Goal: Transaction & Acquisition: Purchase product/service

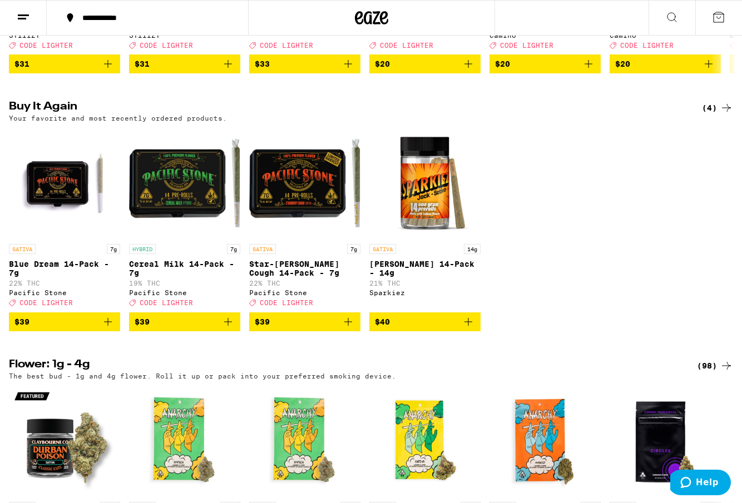
scroll to position [318, 0]
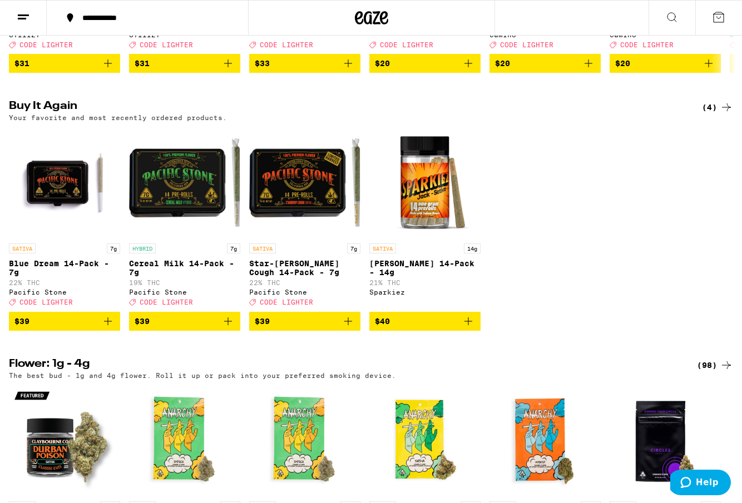
click at [106, 328] on icon "Add to bag" at bounding box center [107, 321] width 13 height 13
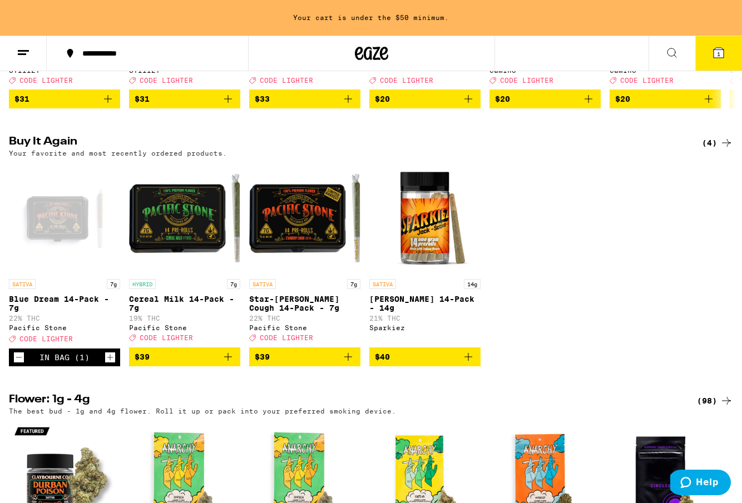
scroll to position [321, 0]
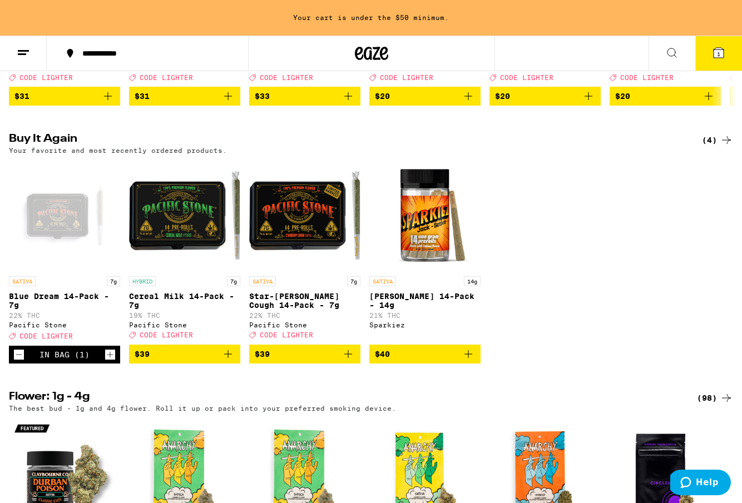
click at [226, 361] on icon "Add to bag" at bounding box center [227, 354] width 13 height 13
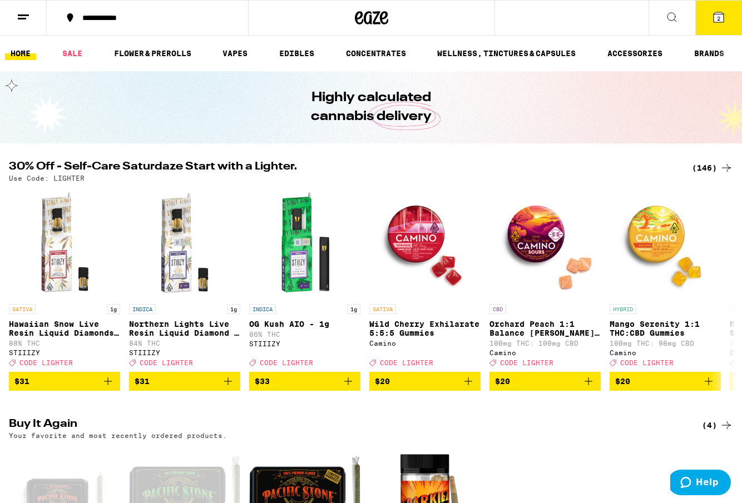
scroll to position [0, 0]
click at [703, 16] on button "2" at bounding box center [718, 18] width 47 height 34
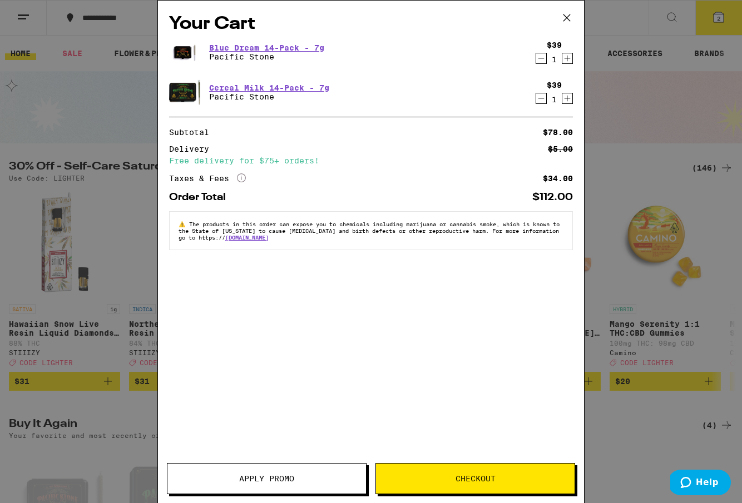
click at [257, 473] on button "Apply Promo" at bounding box center [267, 478] width 200 height 31
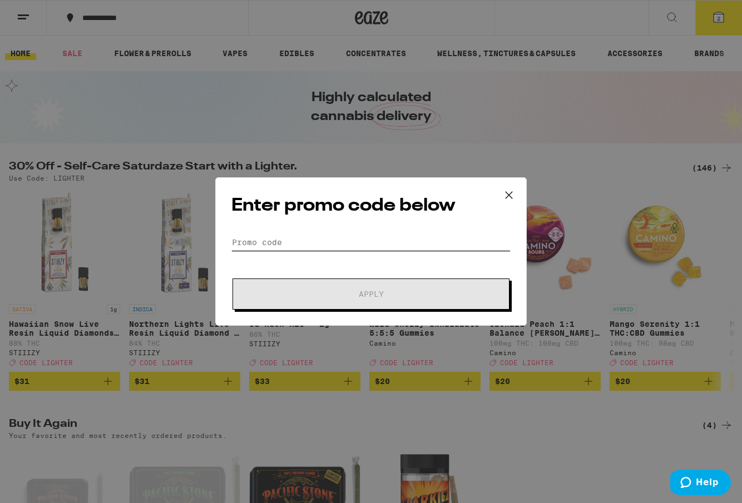
click at [276, 237] on input "Promo Code" at bounding box center [370, 242] width 279 height 17
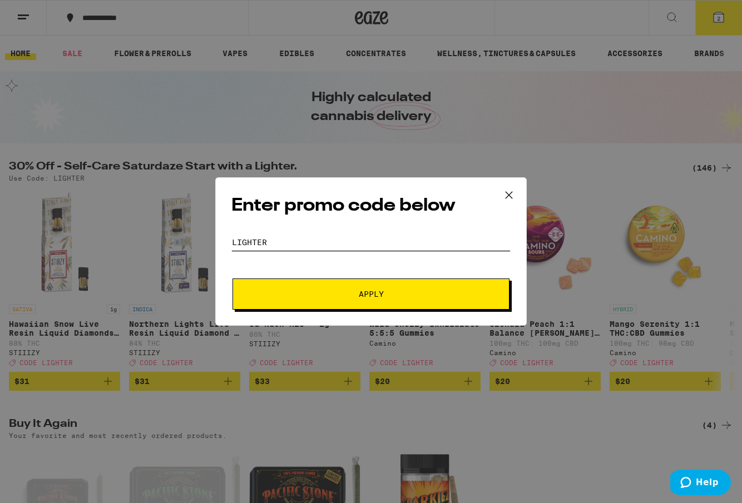
type input "LIGHTER"
click at [329, 288] on button "Apply" at bounding box center [371, 294] width 277 height 31
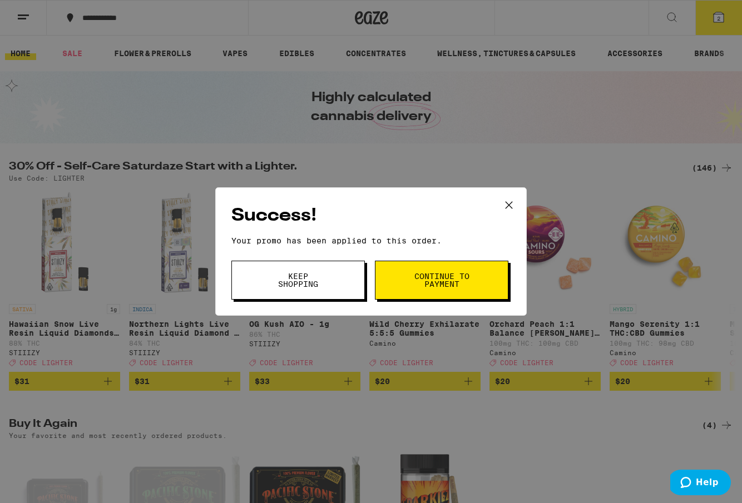
click at [338, 288] on button "Keep Shopping" at bounding box center [298, 280] width 134 height 39
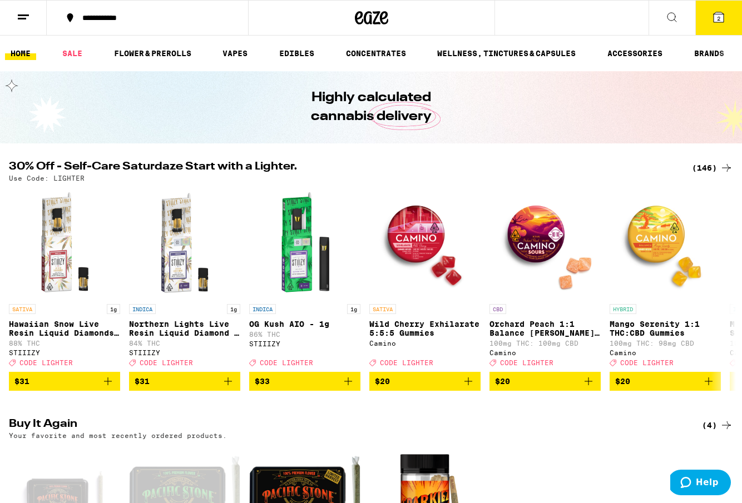
click at [707, 11] on button "2" at bounding box center [718, 18] width 47 height 34
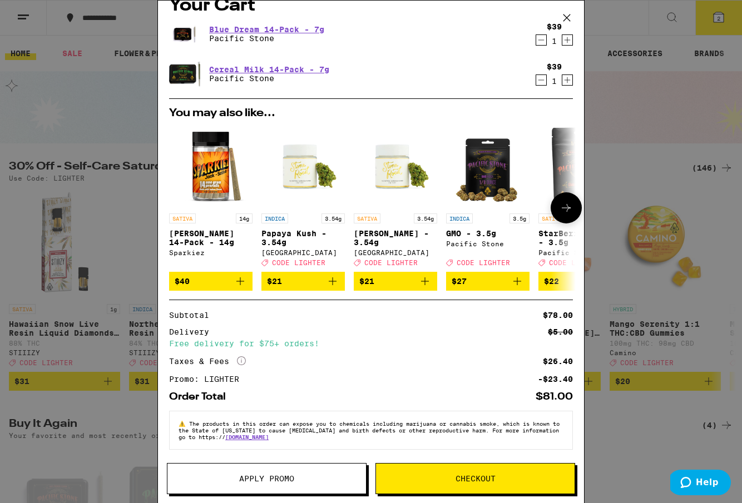
scroll to position [29, 0]
click at [442, 479] on span "Checkout" at bounding box center [475, 479] width 199 height 8
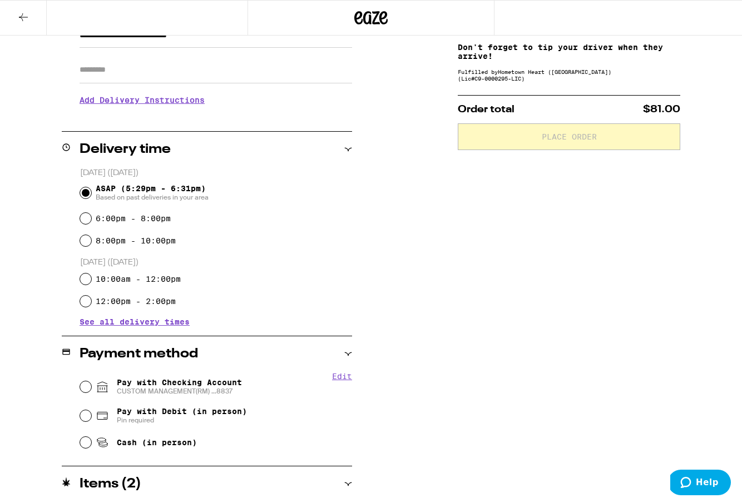
scroll to position [183, 0]
click at [89, 389] on input "Pay with Checking Account CUSTOM MANAGEMENT(RM) ...8837" at bounding box center [85, 386] width 11 height 11
radio input "true"
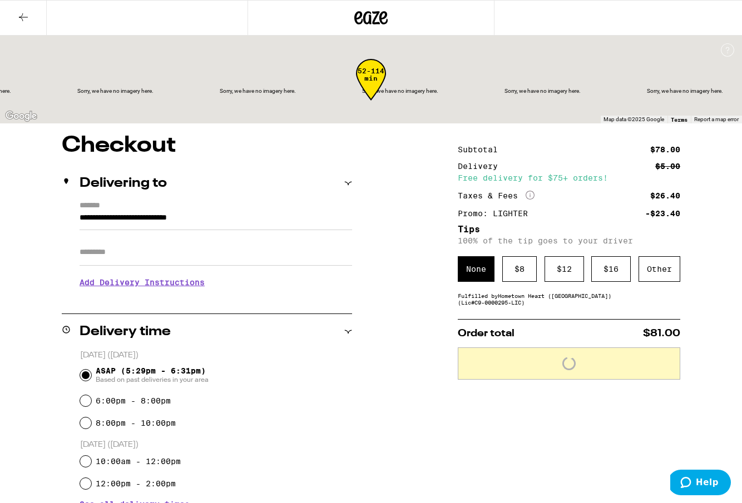
scroll to position [0, 0]
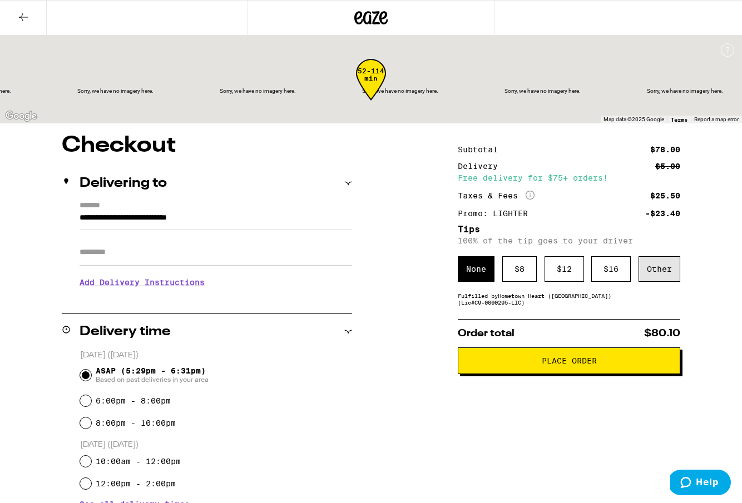
click at [666, 276] on div "Other" at bounding box center [660, 269] width 42 height 26
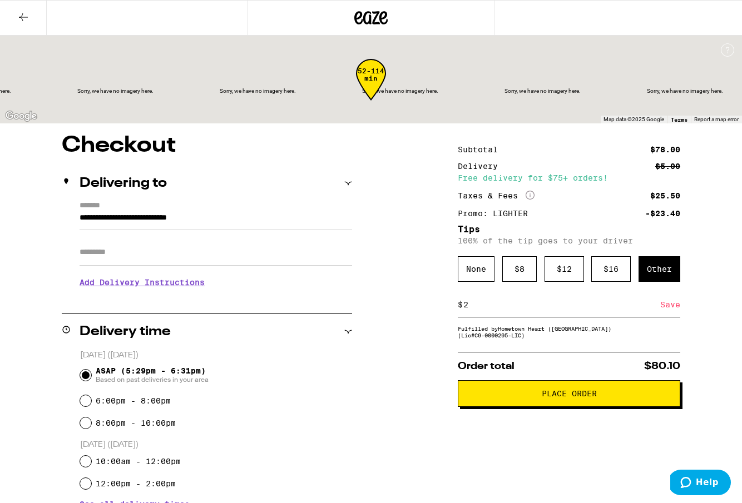
type input "2"
click at [666, 310] on div "Save" at bounding box center [670, 305] width 20 height 24
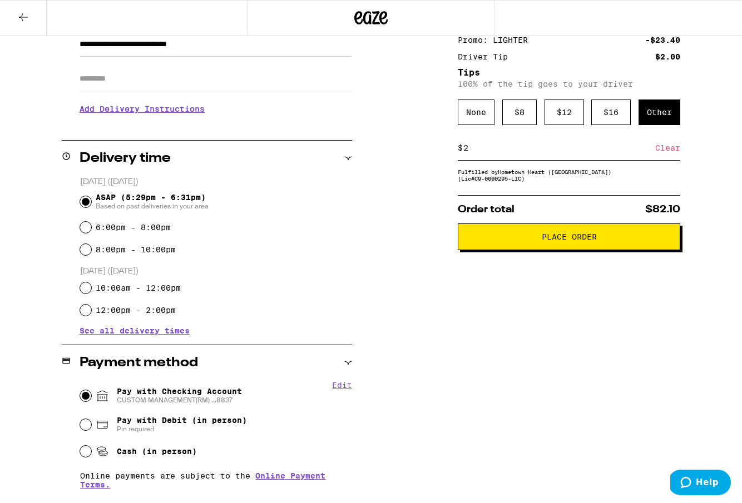
scroll to position [174, 0]
click at [525, 238] on span "Place Order" at bounding box center [569, 237] width 204 height 8
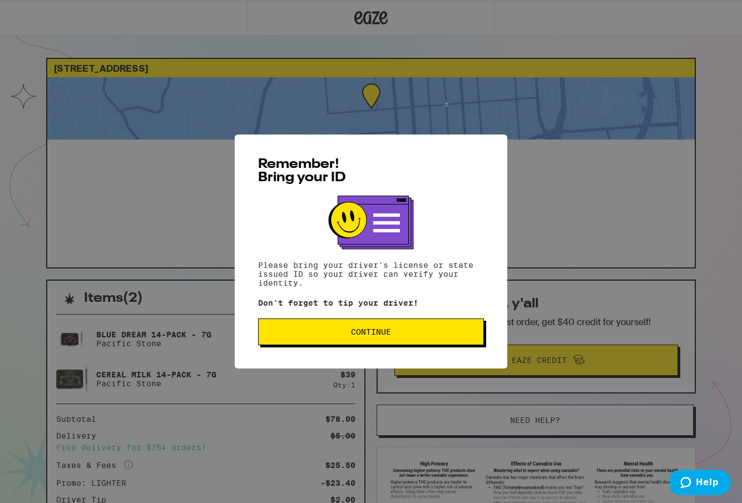
click at [380, 328] on button "Continue" at bounding box center [371, 332] width 226 height 27
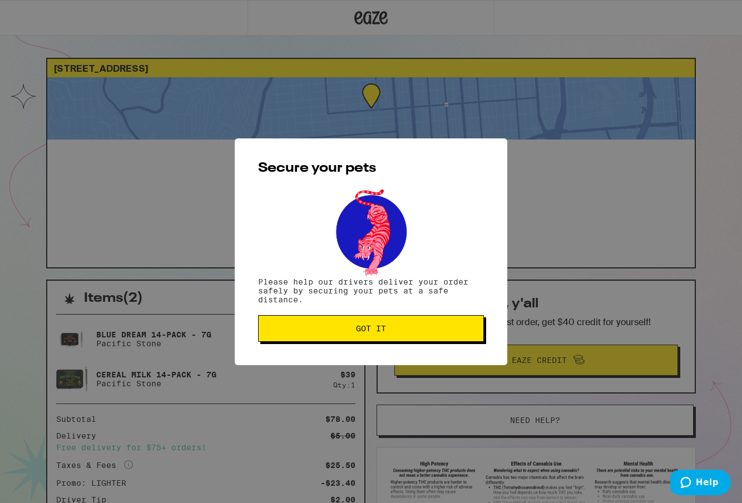
click at [380, 328] on span "Got it" at bounding box center [371, 329] width 30 height 8
click at [382, 327] on span "Got it" at bounding box center [371, 329] width 30 height 8
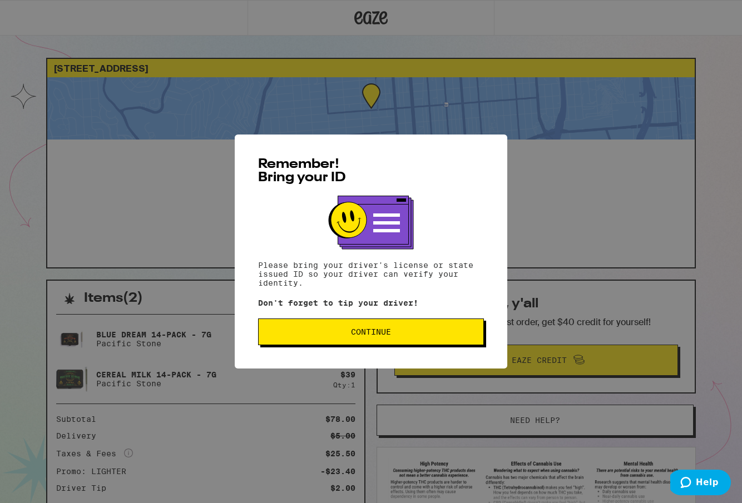
click at [429, 335] on span "Continue" at bounding box center [371, 332] width 207 height 8
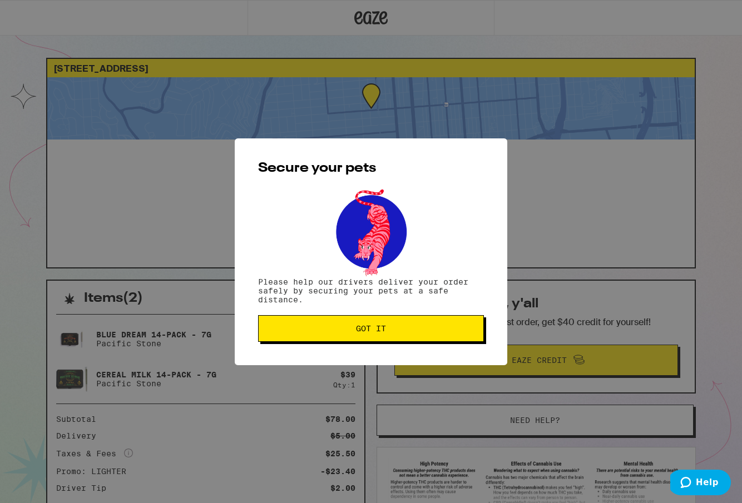
click at [425, 331] on span "Got it" at bounding box center [371, 329] width 207 height 8
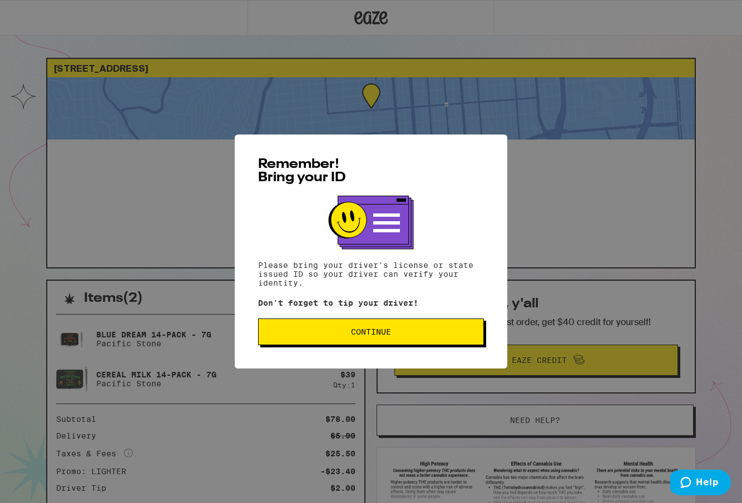
click at [386, 328] on button "Continue" at bounding box center [371, 332] width 226 height 27
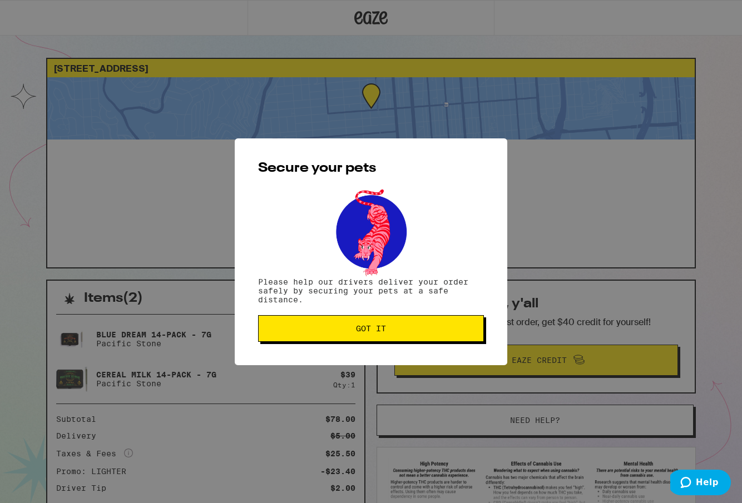
click at [394, 325] on button "Got it" at bounding box center [371, 328] width 226 height 27
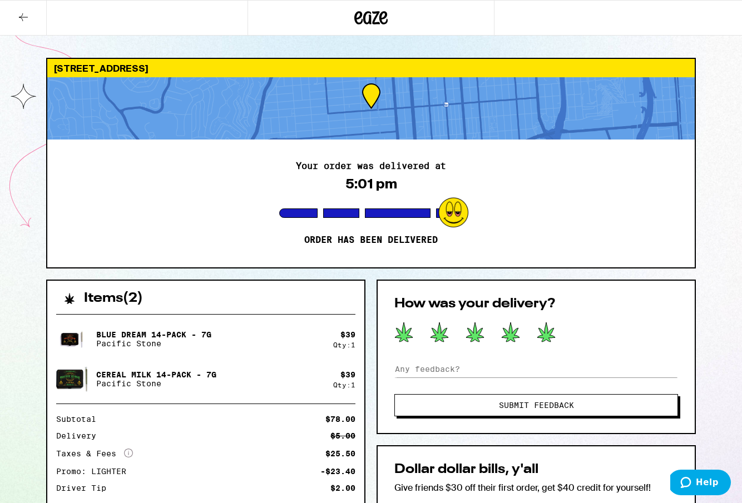
click at [552, 334] on icon at bounding box center [546, 332] width 19 height 21
click at [544, 403] on span "Submit Feedback" at bounding box center [536, 406] width 75 height 8
